Goal: Entertainment & Leisure: Consume media (video, audio)

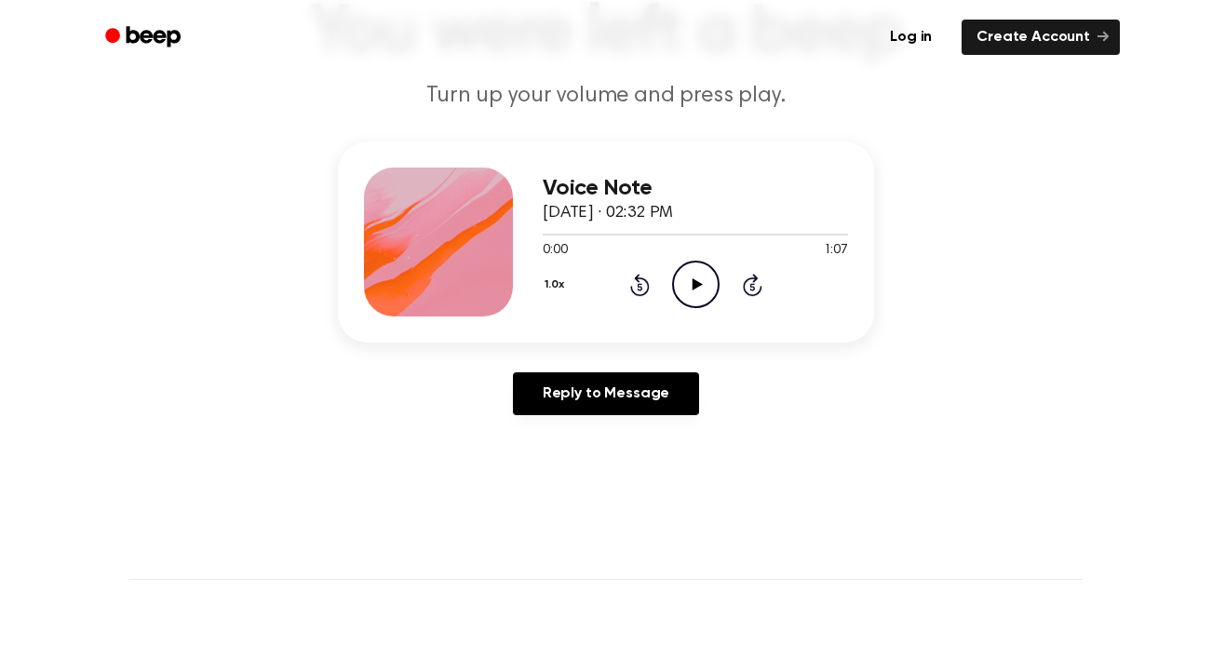
scroll to position [157, 0]
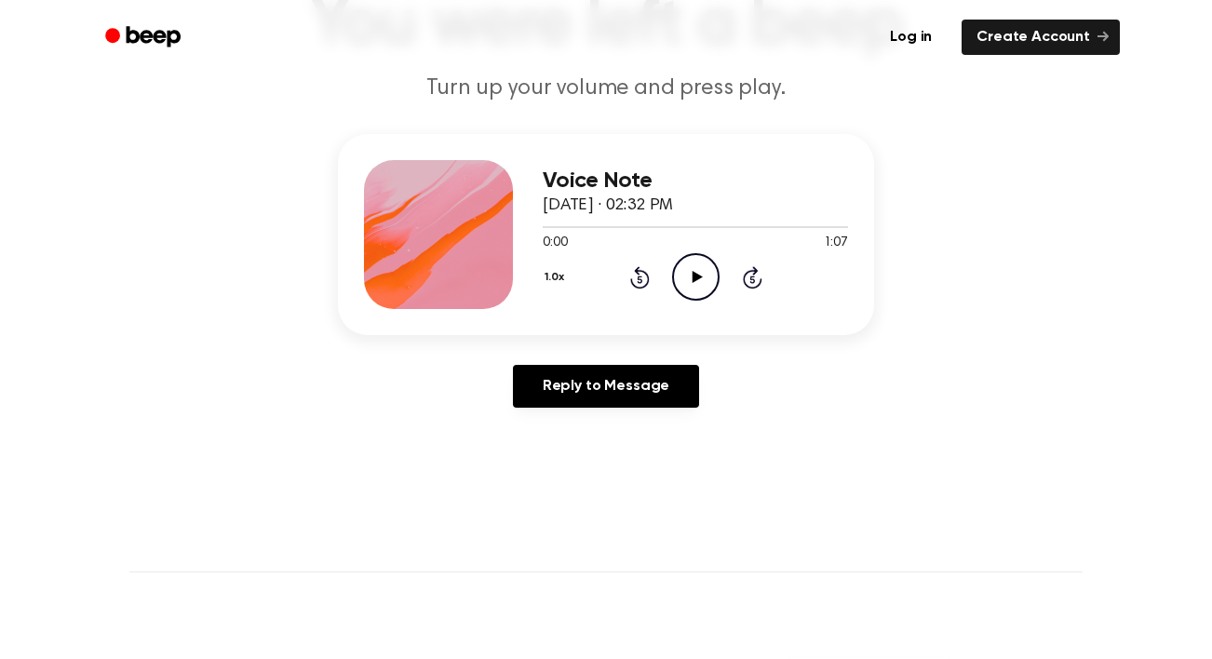
click at [687, 270] on icon "Play Audio" at bounding box center [695, 276] width 47 height 47
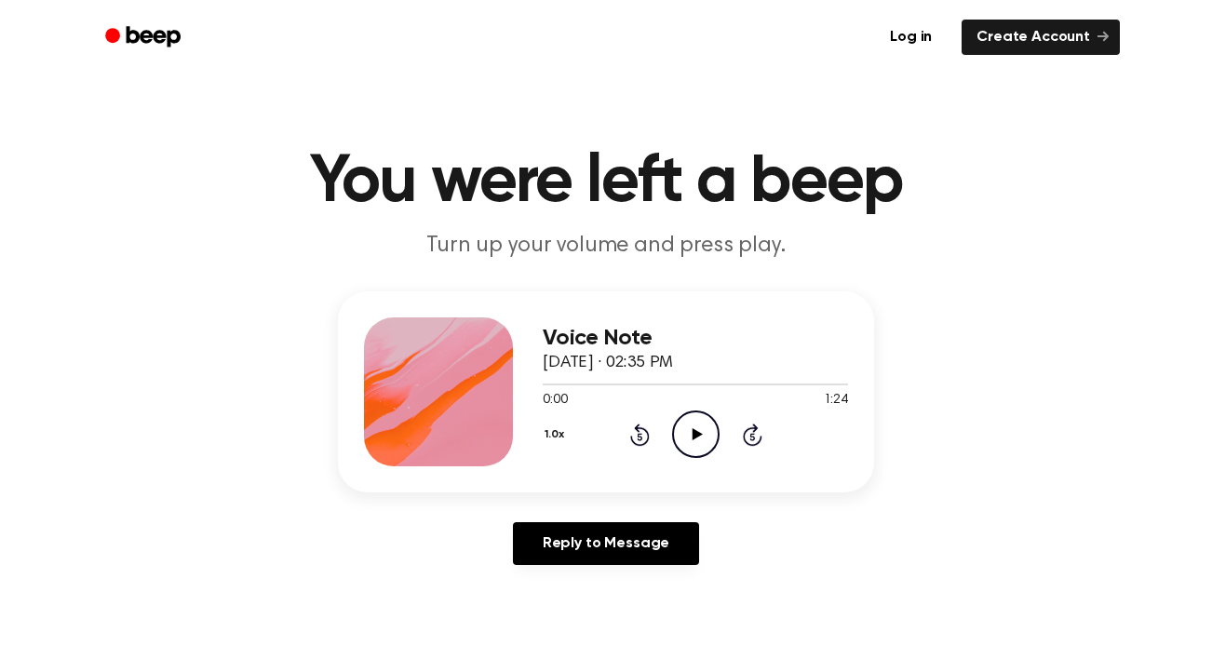
click at [686, 449] on icon "Play Audio" at bounding box center [695, 433] width 47 height 47
click at [692, 437] on icon at bounding box center [697, 434] width 10 height 12
click at [693, 424] on icon "Play Audio" at bounding box center [695, 433] width 47 height 47
